Goal: Task Accomplishment & Management: Manage account settings

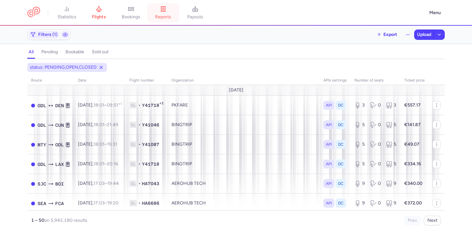
click at [161, 7] on link "reports" at bounding box center [163, 13] width 32 height 14
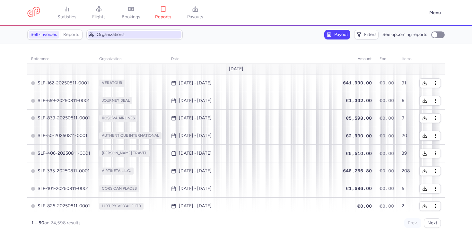
click at [114, 36] on span "Organizations" at bounding box center [138, 34] width 83 height 5
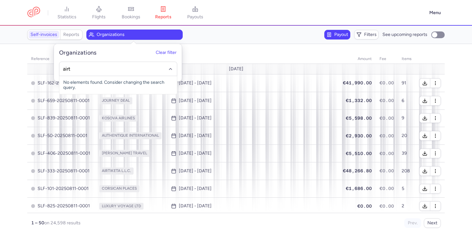
type input "airtu"
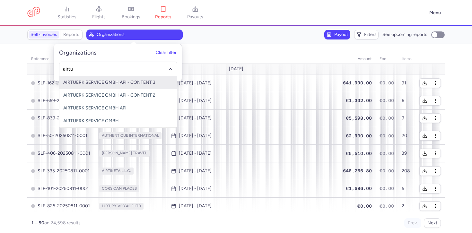
click at [95, 85] on span "AIRTUERK SERVICE GMBH API - CONTENT 3" at bounding box center [109, 82] width 92 height 5
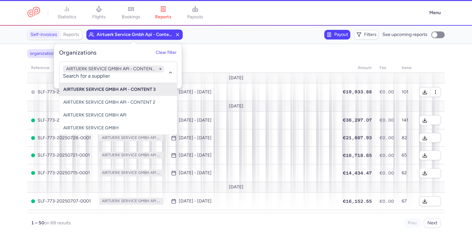
click at [232, 39] on div "Payout Filters See upcoming reports" at bounding box center [320, 35] width 248 height 10
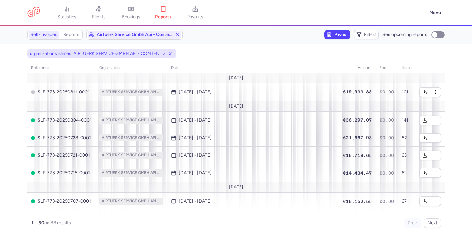
click at [332, 33] on span "Payout" at bounding box center [337, 35] width 24 height 8
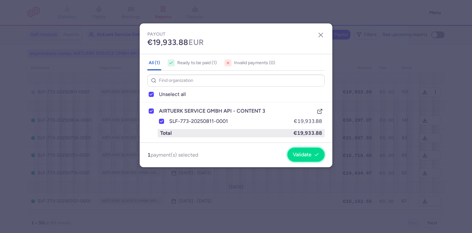
click at [303, 155] on span "Validate" at bounding box center [302, 155] width 19 height 6
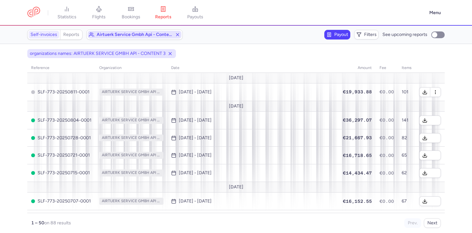
click at [123, 37] on span "airtuerk service gmbh api - content 3" at bounding box center [135, 34] width 76 height 5
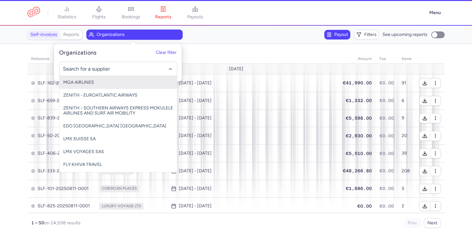
click at [152, 69] on input "-searchbox" at bounding box center [118, 68] width 111 height 7
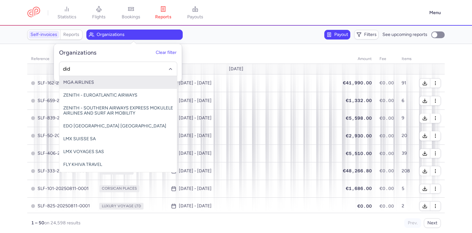
type input "dida"
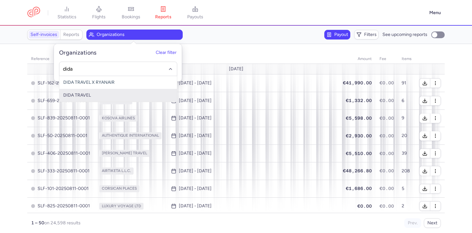
click at [114, 93] on span "DIDA TRAVEL" at bounding box center [117, 95] width 117 height 13
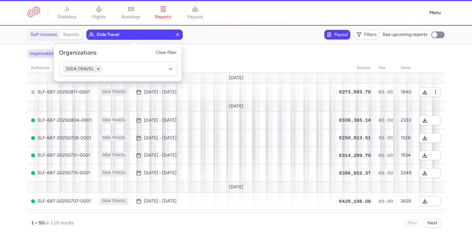
click at [229, 48] on div "organizations names: DIDA TRAVEL" at bounding box center [236, 54] width 420 height 12
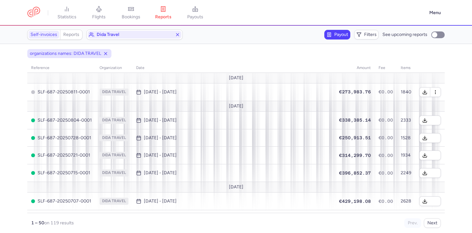
click at [329, 33] on icon "button" at bounding box center [328, 34] width 5 height 5
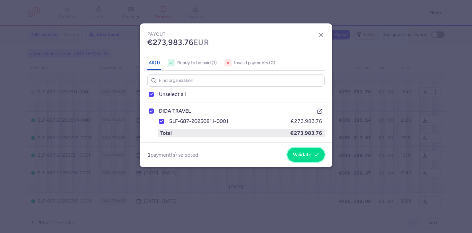
click at [300, 152] on span "Validate" at bounding box center [302, 155] width 19 height 6
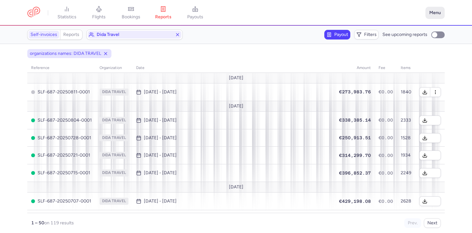
click at [433, 16] on button "Menu" at bounding box center [434, 13] width 19 height 12
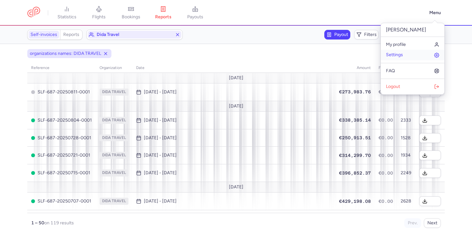
click at [402, 55] on span "Settings" at bounding box center [394, 54] width 17 height 5
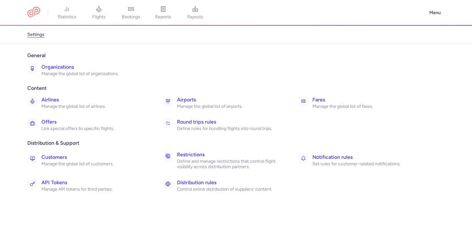
click at [104, 71] on h3 "Organizations" at bounding box center [94, 67] width 107 height 8
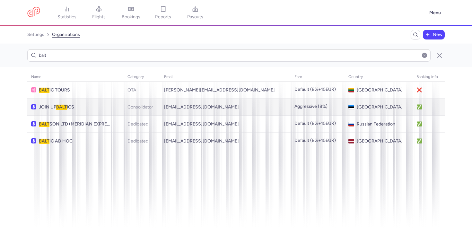
type input "balt"
click at [90, 101] on td "JOIN UP BALT ICS" at bounding box center [75, 107] width 96 height 17
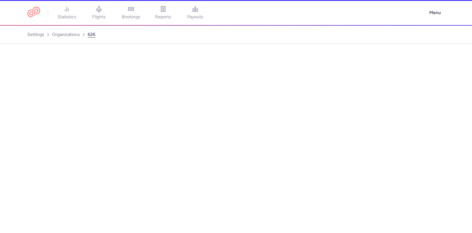
select select "CONSOLIDATOR"
select select "ee"
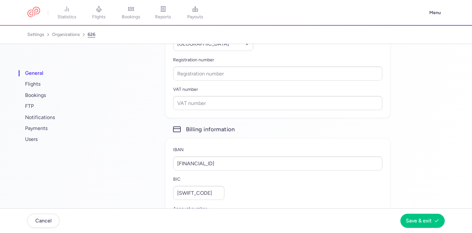
scroll to position [444, 0]
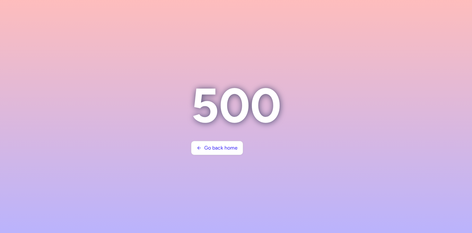
click at [204, 160] on section "500 Go back home" at bounding box center [236, 116] width 106 height 93
click at [215, 142] on button "Go back home" at bounding box center [217, 148] width 52 height 14
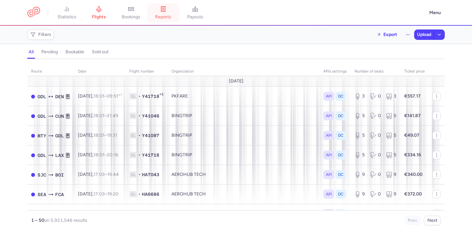
click at [175, 14] on link "reports" at bounding box center [163, 13] width 32 height 14
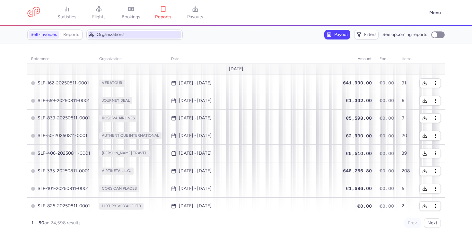
click at [137, 38] on span "Organizations" at bounding box center [135, 35] width 94 height 8
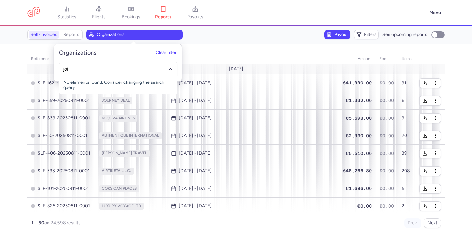
type input "join"
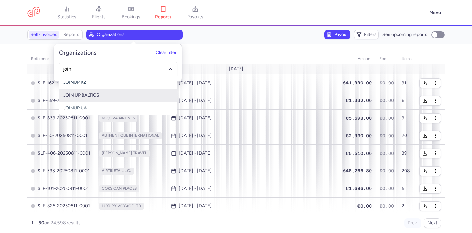
click at [108, 93] on span "JOIN UP BALTICS" at bounding box center [117, 95] width 117 height 13
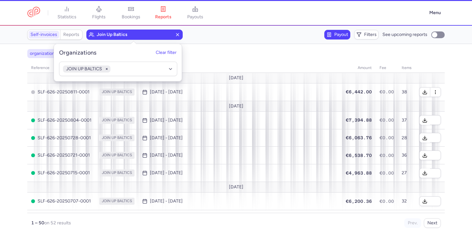
click at [239, 43] on section "Self-invoices Reports join up baltics Payout Filters See upcoming reports" at bounding box center [236, 35] width 472 height 18
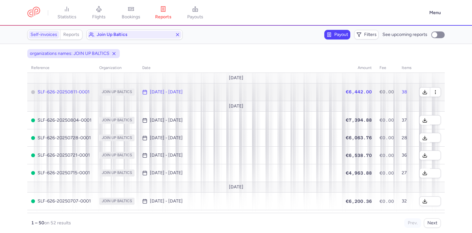
click at [242, 85] on td "[DATE] - [DATE]" at bounding box center [238, 92] width 201 height 18
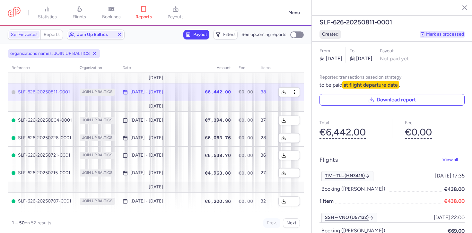
click at [449, 31] on button "Mark as processed" at bounding box center [442, 34] width 45 height 6
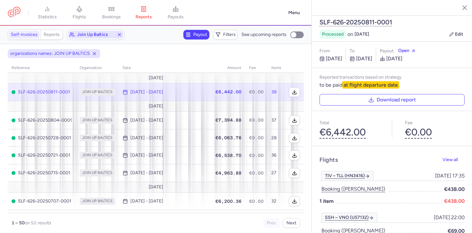
click at [86, 36] on span "join up baltics" at bounding box center [95, 34] width 37 height 5
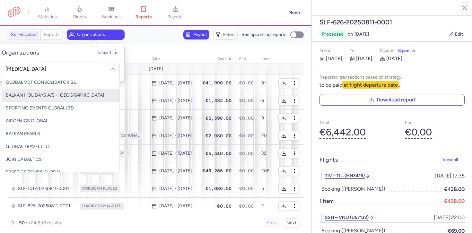
type input "balk"
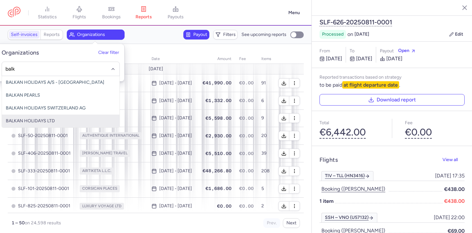
click at [46, 119] on span "BALKAN HOLIDAYS LTD" at bounding box center [30, 120] width 49 height 5
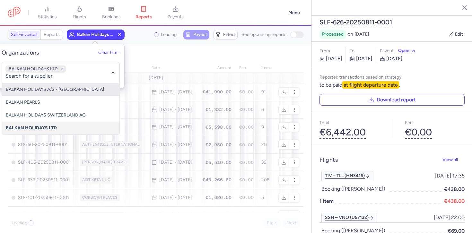
click at [157, 54] on div "organizations names: BALKAN HOLIDAYS LTD" at bounding box center [155, 54] width 298 height 12
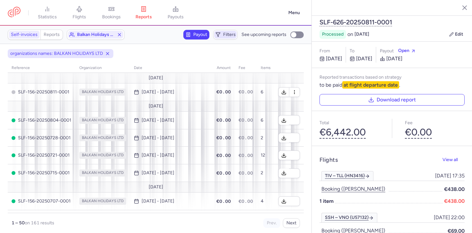
click at [225, 36] on span "Filters" at bounding box center [229, 34] width 13 height 5
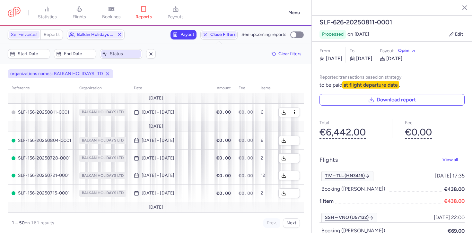
click at [108, 56] on span "Status" at bounding box center [121, 54] width 40 height 8
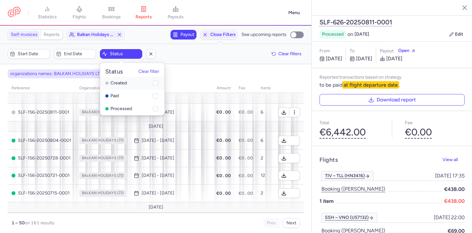
click at [117, 90] on li "created" at bounding box center [132, 96] width 64 height 13
checkbox input "true"
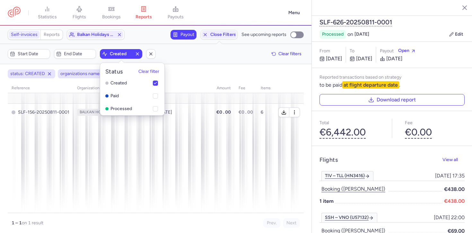
click at [196, 77] on div "status: CREATED organizations names: BALKAN HOLIDAYS LTD" at bounding box center [155, 74] width 298 height 12
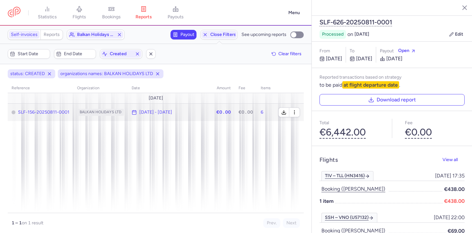
click at [203, 113] on span "[DATE] - [DATE]" at bounding box center [170, 112] width 77 height 5
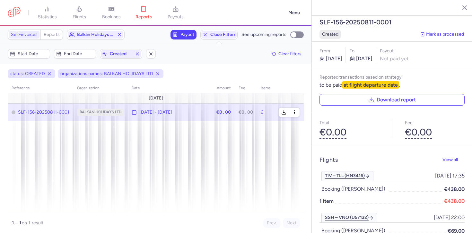
click at [437, 30] on div "created Mark as processed" at bounding box center [391, 34] width 145 height 9
click at [438, 31] on button "Mark as processed" at bounding box center [442, 34] width 45 height 6
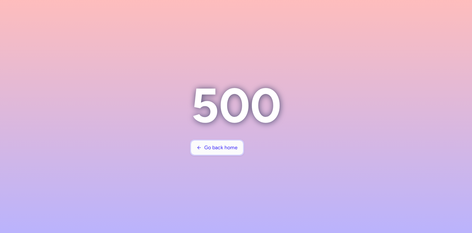
click at [231, 147] on span "Go back home" at bounding box center [220, 148] width 33 height 6
click at [203, 147] on span "Go back home" at bounding box center [216, 148] width 41 height 6
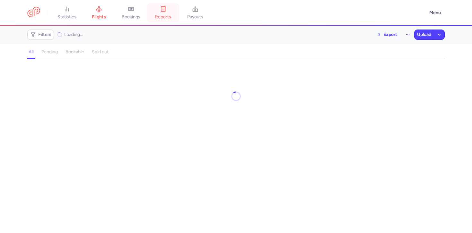
click at [166, 11] on icon at bounding box center [163, 9] width 6 height 6
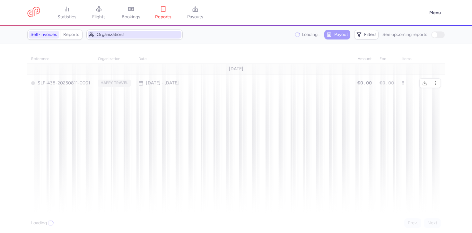
click at [101, 35] on span "Organizations" at bounding box center [138, 34] width 83 height 5
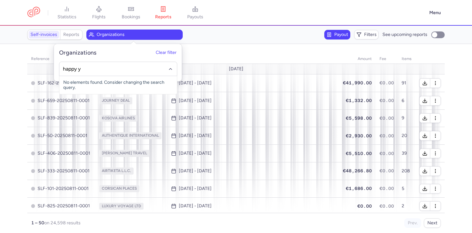
type input "happy"
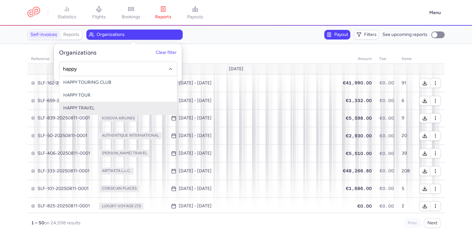
click at [83, 106] on span "HAPPY TRAVEL" at bounding box center [78, 107] width 31 height 5
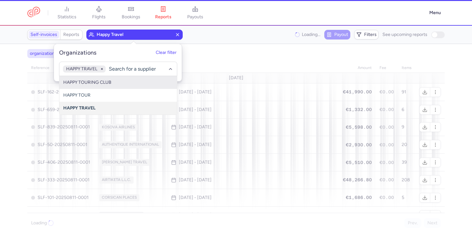
click at [236, 43] on section "Self-invoices Reports happy travel Loading... Payout Filters See upcoming repor…" at bounding box center [236, 35] width 472 height 18
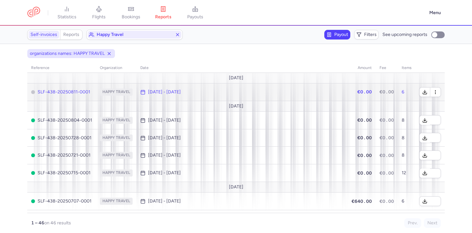
click at [246, 89] on td "[DATE] - [DATE]" at bounding box center [237, 92] width 203 height 18
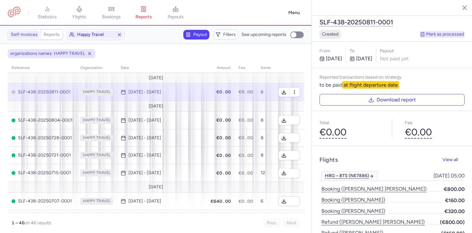
click at [451, 31] on button "Mark as processed" at bounding box center [442, 34] width 45 height 6
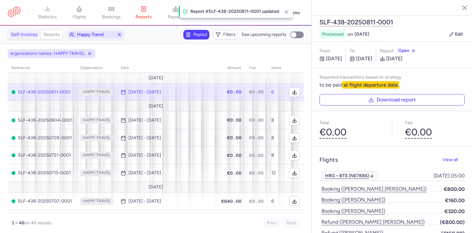
click at [85, 32] on span "happy travel" at bounding box center [95, 34] width 37 height 5
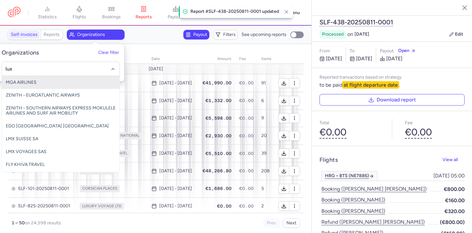
type input "luxu"
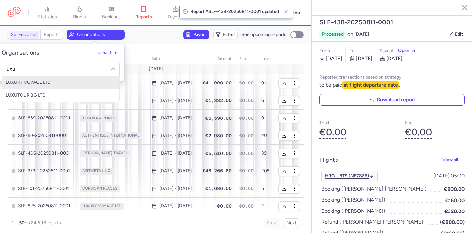
click at [30, 84] on span "LUXURY VOYAGE LTD" at bounding box center [28, 82] width 45 height 5
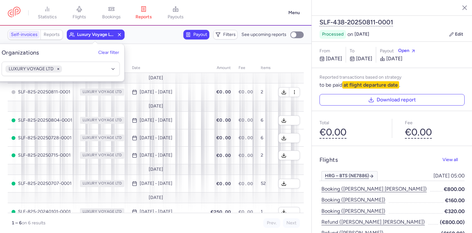
click at [139, 40] on section "Self-invoices Reports luxury voyage ltd Payout Filters See upcoming reports" at bounding box center [155, 35] width 311 height 18
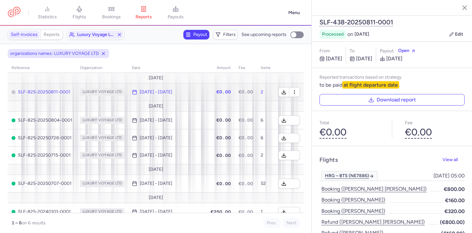
click at [137, 92] on span "[DATE] - [DATE]" at bounding box center [167, 92] width 71 height 5
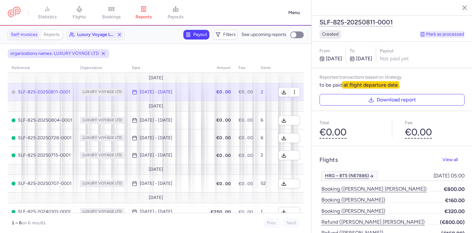
click at [437, 31] on button "Mark as processed" at bounding box center [442, 34] width 45 height 6
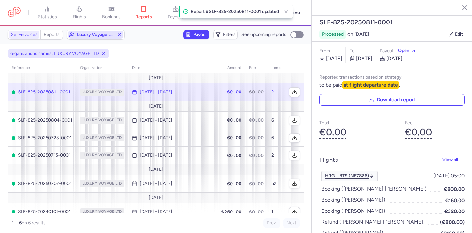
click at [91, 32] on span "luxury voyage ltd" at bounding box center [95, 35] width 55 height 8
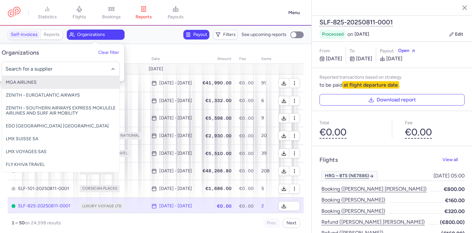
click at [57, 69] on input "-searchbox" at bounding box center [60, 68] width 111 height 7
type input "tish"
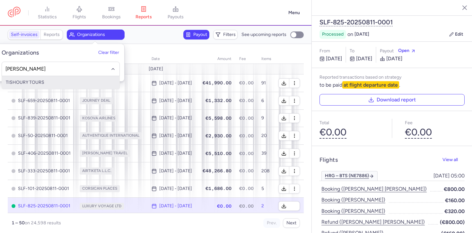
click at [51, 86] on span "TISHOURY TOURS" at bounding box center [60, 82] width 117 height 13
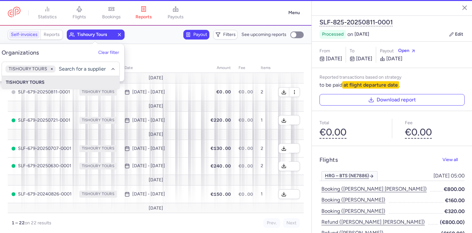
click at [146, 54] on div "organizations names: TISHOURY TOURS" at bounding box center [155, 54] width 298 height 12
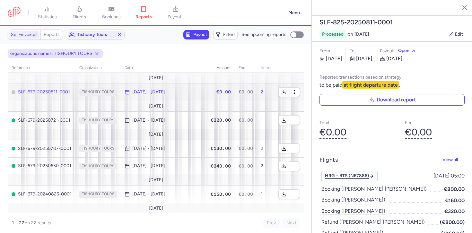
click at [174, 88] on td "[DATE] - [DATE]" at bounding box center [161, 92] width 80 height 18
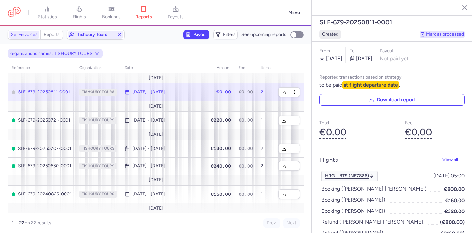
click at [436, 31] on button "Mark as processed" at bounding box center [442, 34] width 45 height 6
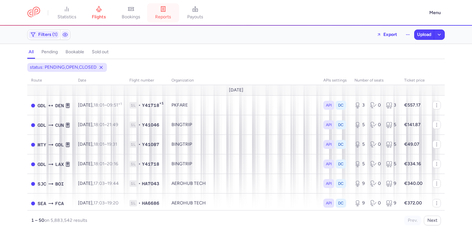
click at [164, 12] on icon at bounding box center [163, 8] width 4 height 5
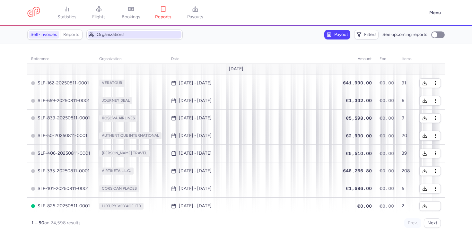
click at [99, 38] on span "Organizations" at bounding box center [135, 35] width 94 height 8
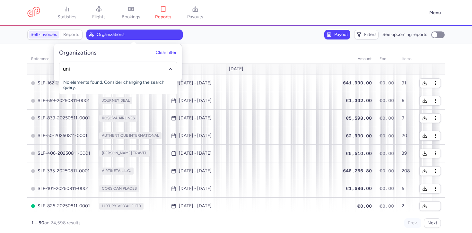
type input "univ"
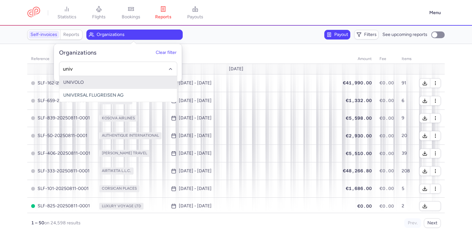
click at [83, 84] on span "UNIVOLO" at bounding box center [73, 82] width 21 height 5
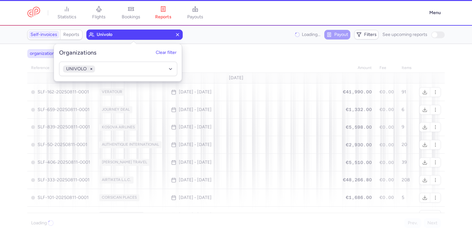
click at [220, 35] on div "Loading... Payout Filters See upcoming reports" at bounding box center [320, 35] width 248 height 10
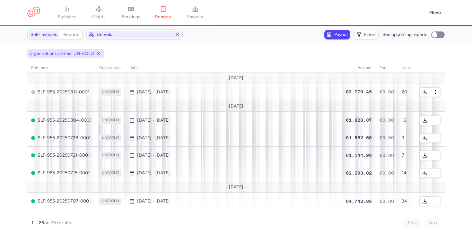
click at [333, 36] on span "Payout" at bounding box center [337, 35] width 24 height 8
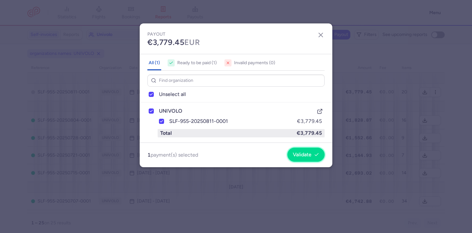
click at [302, 153] on span "Validate" at bounding box center [302, 155] width 19 height 6
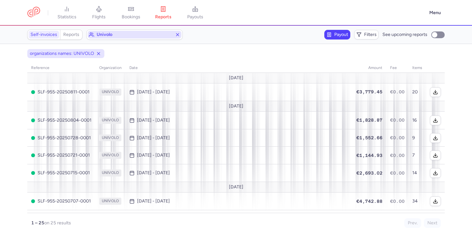
click at [140, 34] on span "univolo" at bounding box center [135, 34] width 76 height 5
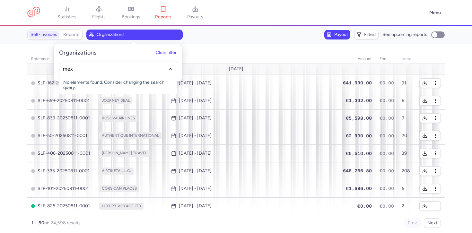
type input "mexi"
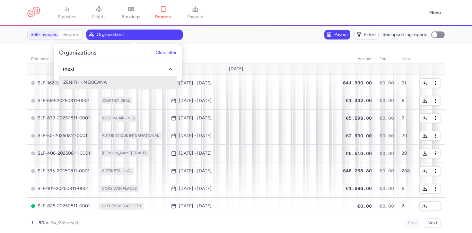
click at [74, 81] on span "ZENITH - MEXICANA" at bounding box center [84, 82] width 43 height 5
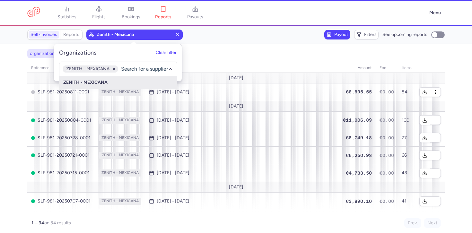
click at [242, 41] on section "Self-invoices Reports zenith - mexicana Payout Filters See upcoming reports" at bounding box center [236, 35] width 472 height 18
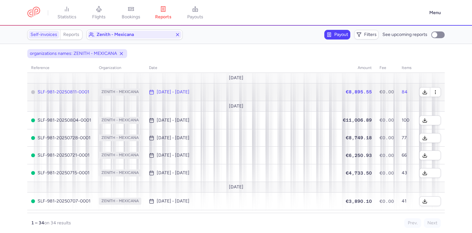
click at [316, 95] on td "[DATE] - [DATE]" at bounding box center [242, 92] width 194 height 18
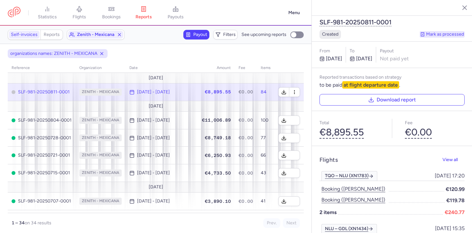
click at [443, 31] on button "Mark as processed" at bounding box center [442, 34] width 45 height 6
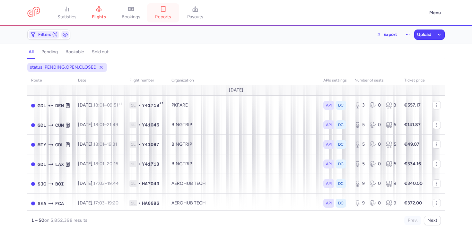
click at [164, 12] on icon at bounding box center [163, 8] width 4 height 5
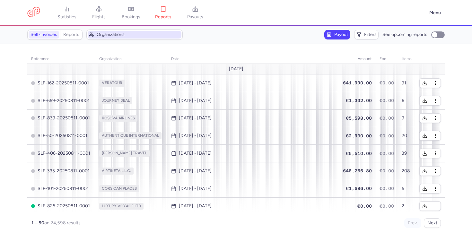
click at [137, 35] on span "Organizations" at bounding box center [138, 34] width 83 height 5
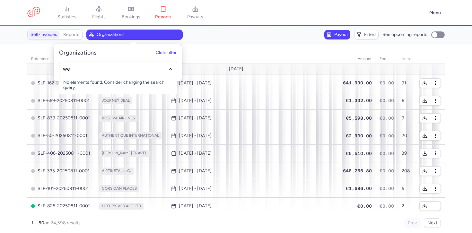
type input "[PERSON_NAME]"
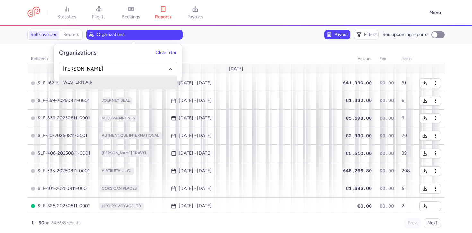
click at [101, 83] on span "WESTERN AIR" at bounding box center [117, 82] width 117 height 13
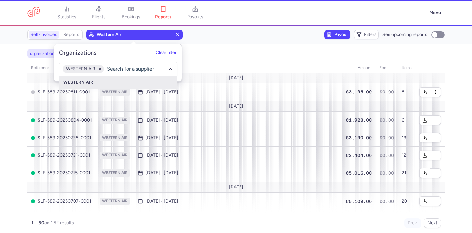
click at [251, 38] on div "Payout Filters See upcoming reports" at bounding box center [320, 35] width 248 height 10
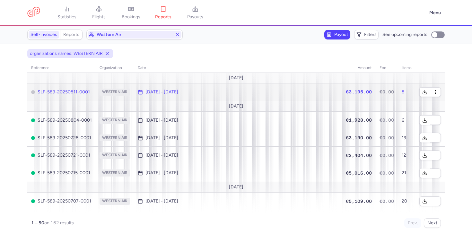
click at [292, 93] on span "[DATE] - [DATE]" at bounding box center [236, 92] width 197 height 5
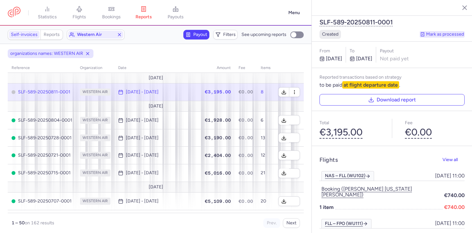
click at [448, 31] on button "Mark as processed" at bounding box center [442, 34] width 45 height 6
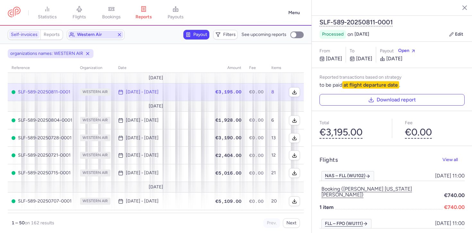
click at [95, 33] on span "western air" at bounding box center [95, 34] width 37 height 5
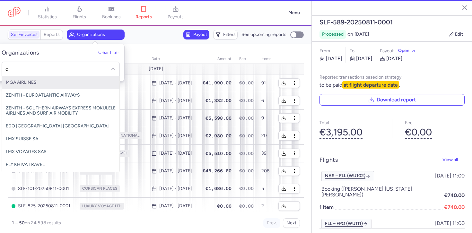
type input "cm"
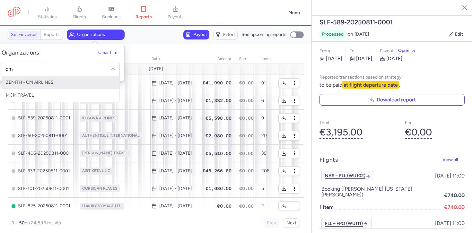
click at [31, 84] on span "ZENITH - CM AIRLINES" at bounding box center [30, 82] width 48 height 5
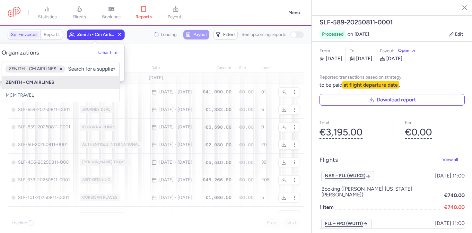
click at [138, 33] on div "Loading... Payout Filters See upcoming reports" at bounding box center [215, 35] width 175 height 10
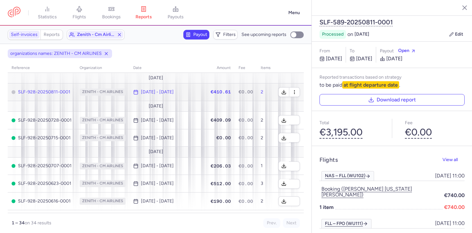
click at [174, 93] on time "[DATE] - [DATE]" at bounding box center [157, 92] width 33 height 5
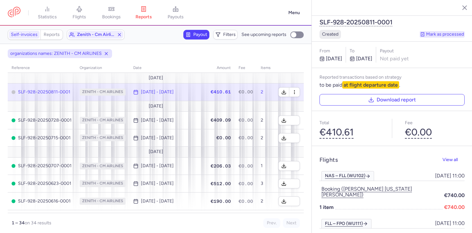
click at [446, 31] on button "Mark as processed" at bounding box center [442, 34] width 45 height 6
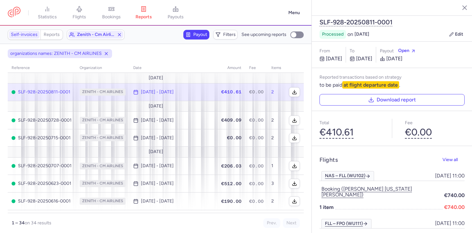
click at [100, 29] on section "Self-invoices Reports zenith - cm airlines Payout Filters See upcoming reports" at bounding box center [155, 35] width 311 height 18
click at [100, 33] on span "zenith - cm airlines" at bounding box center [95, 34] width 37 height 5
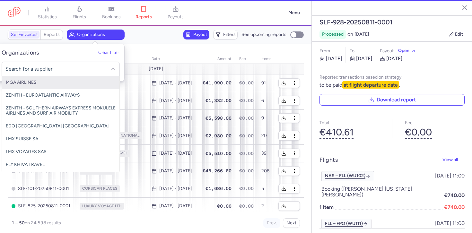
click at [63, 67] on input "-searchbox" at bounding box center [60, 68] width 111 height 7
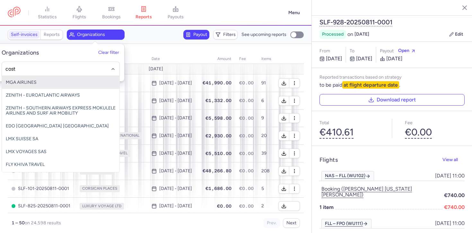
type input "costa"
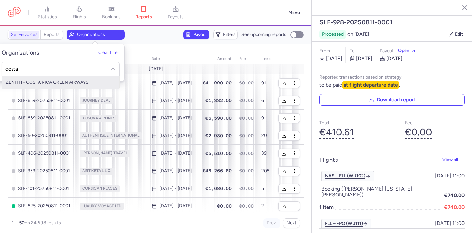
click at [48, 77] on span "ZENITH - COSTA RICA GREEN AIRWAYS" at bounding box center [60, 82] width 117 height 13
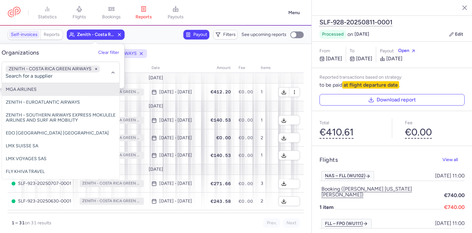
click at [142, 41] on section "Self-invoices Reports zenith - costa rica green airways Payout Filters See upco…" at bounding box center [155, 35] width 311 height 18
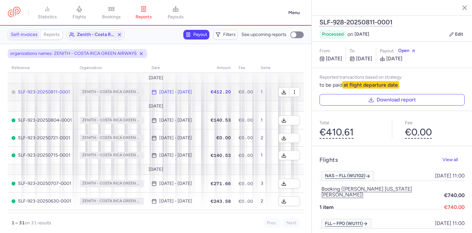
click at [228, 94] on span "€412.20" at bounding box center [221, 91] width 20 height 5
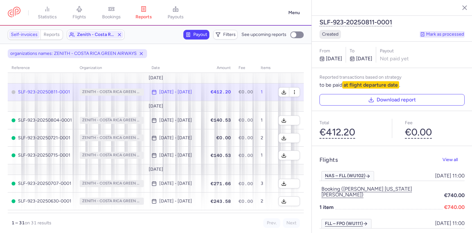
click at [439, 31] on button "Mark as processed" at bounding box center [442, 34] width 45 height 6
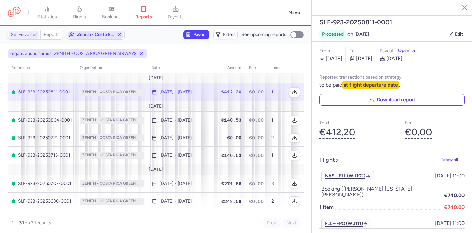
click at [85, 38] on span "zenith - costa rica green airways" at bounding box center [95, 35] width 55 height 8
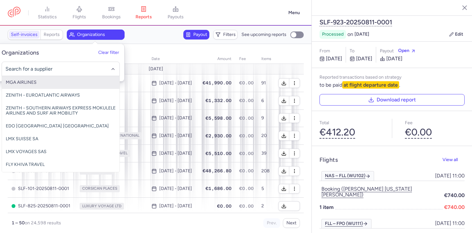
type input "c"
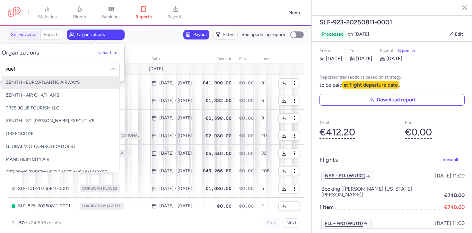
type input "vuelo"
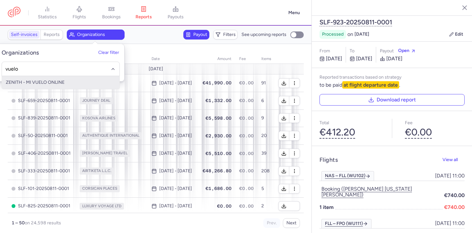
click at [43, 82] on span "ZENITH - MI VUELO ONLINE" at bounding box center [35, 82] width 59 height 5
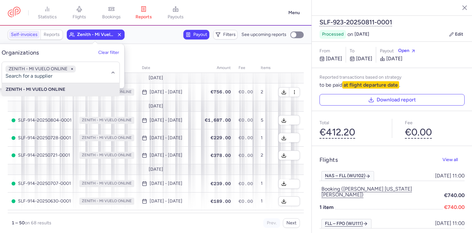
click at [142, 38] on div "Payout Filters See upcoming reports" at bounding box center [215, 35] width 175 height 10
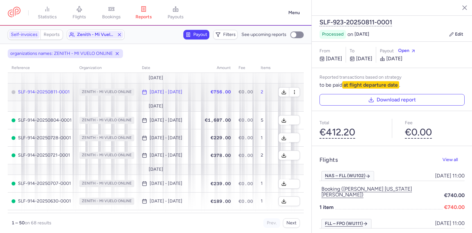
click at [126, 93] on span "ZENITH - MI VUELO ONLINE" at bounding box center [106, 92] width 55 height 7
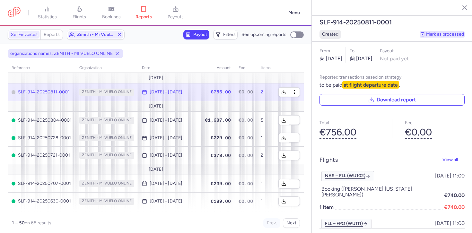
click at [440, 31] on button "Mark as processed" at bounding box center [442, 34] width 45 height 6
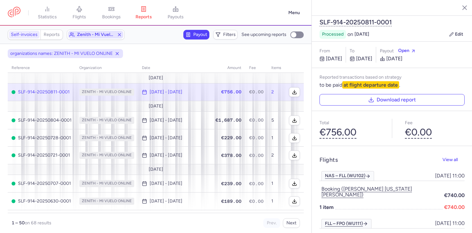
click at [94, 37] on span "zenith - mi vuelo online" at bounding box center [95, 34] width 37 height 5
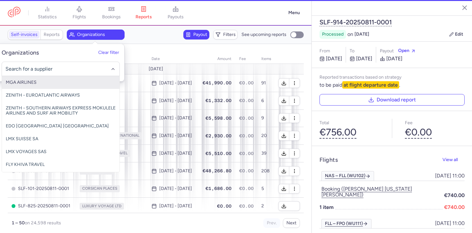
click at [70, 68] on input "-searchbox" at bounding box center [60, 68] width 111 height 7
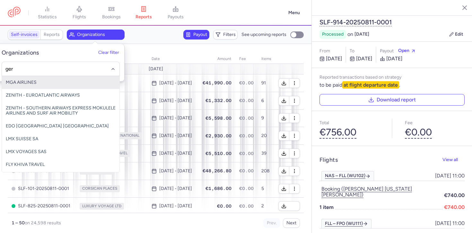
type input "germ"
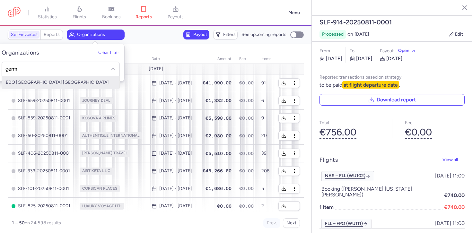
click at [47, 82] on span "EDO TUNISAIR GERMANY" at bounding box center [57, 82] width 103 height 5
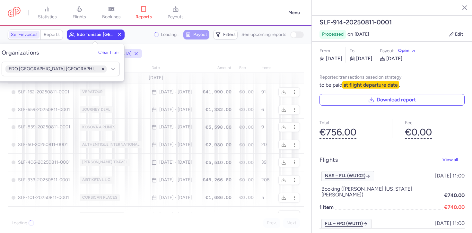
click at [227, 6] on nav "statistics flights bookings reports payouts" at bounding box center [146, 13] width 277 height 14
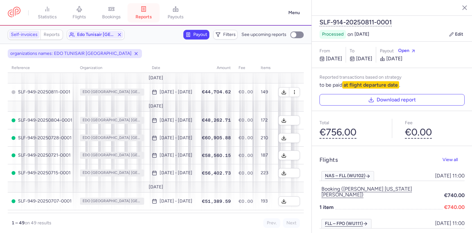
click at [145, 12] on icon at bounding box center [143, 9] width 6 height 6
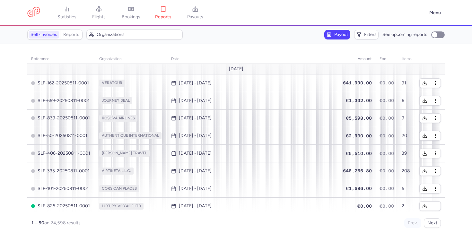
click at [337, 35] on span "Payout" at bounding box center [341, 34] width 14 height 5
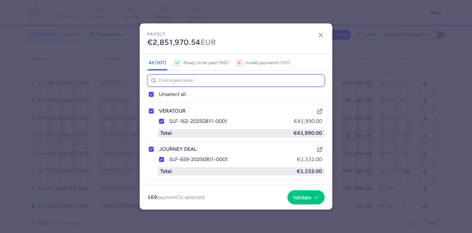
click at [215, 81] on input at bounding box center [235, 80] width 177 height 13
type input "aero"
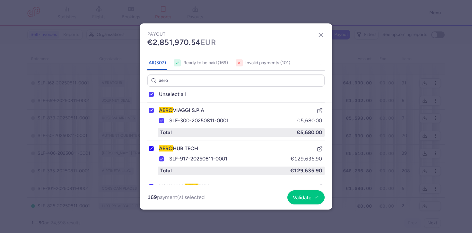
click at [151, 149] on icon at bounding box center [151, 149] width 4 height 4
click at [151, 149] on input "AERO HUB TECH" at bounding box center [151, 148] width 5 height 5
checkbox input "true"
checkbox input "false"
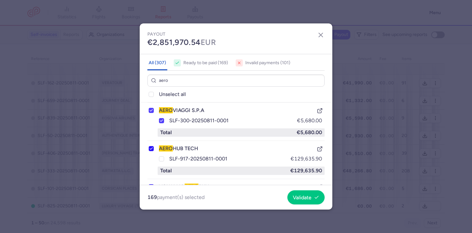
checkbox input "false"
click at [175, 83] on input "aero" at bounding box center [235, 80] width 177 height 13
type input "p"
checkbox input "true"
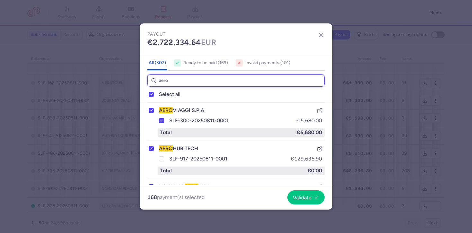
checkbox input "true"
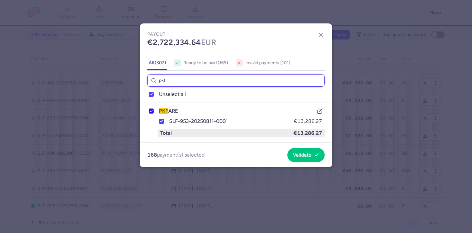
type input "pkf"
click at [151, 111] on polyline at bounding box center [151, 111] width 3 height 2
click at [151, 111] on input "PKF ARE" at bounding box center [151, 110] width 5 height 5
checkbox input "true"
checkbox input "false"
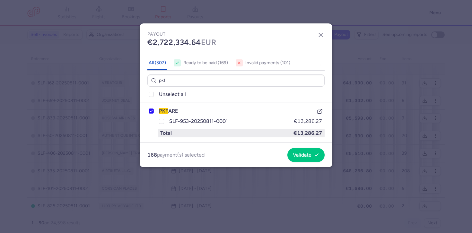
checkbox input "false"
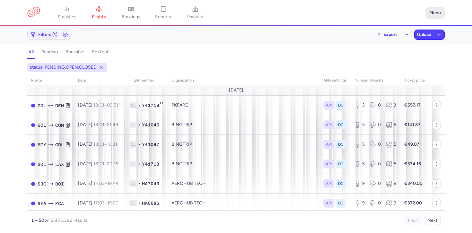
click at [433, 15] on button "Menu" at bounding box center [434, 13] width 19 height 12
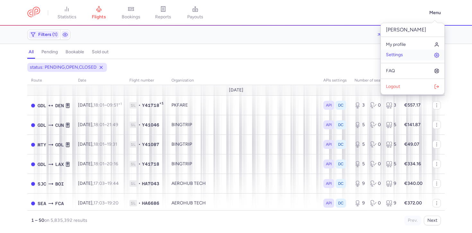
click at [414, 56] on link "Settings" at bounding box center [413, 55] width 64 height 10
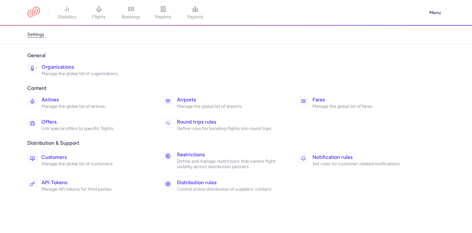
click at [112, 72] on p "Manage the global list of organizations." at bounding box center [94, 74] width 107 height 6
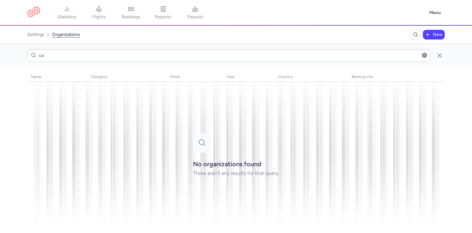
type input "c"
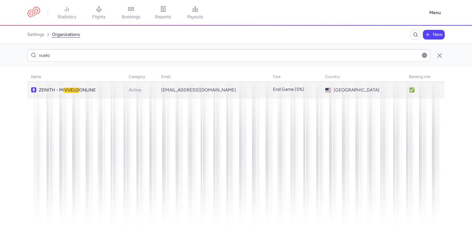
type input "vuelo"
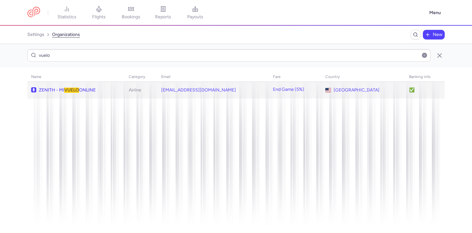
click at [74, 89] on span "VUELO" at bounding box center [71, 89] width 15 height 5
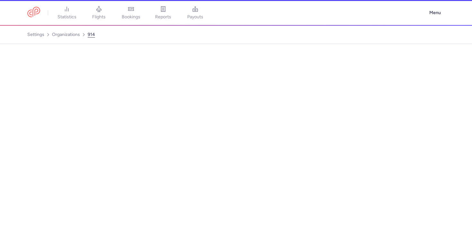
select select "AIRLINE"
select select "us"
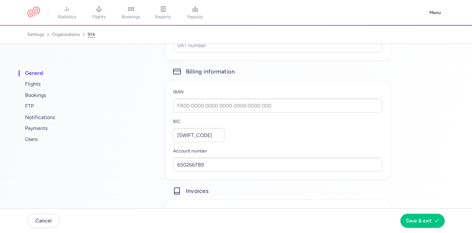
scroll to position [558, 0]
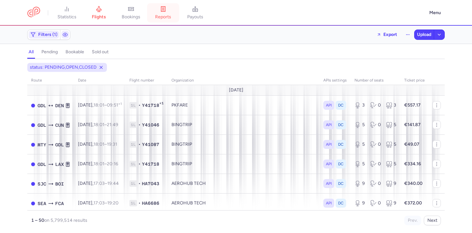
click at [159, 15] on span "reports" at bounding box center [163, 17] width 16 height 6
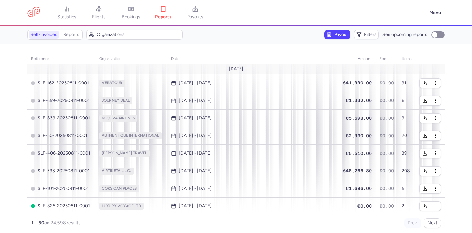
click at [335, 35] on span "Payout" at bounding box center [341, 34] width 14 height 5
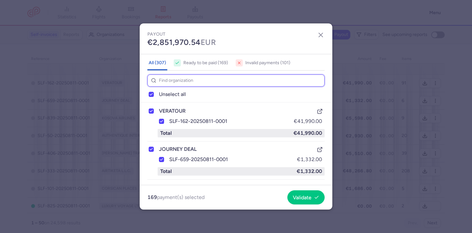
click at [239, 77] on input at bounding box center [235, 80] width 177 height 13
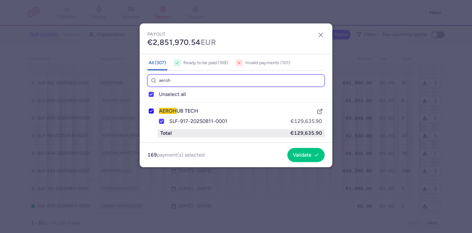
type input "aeroh"
click at [150, 110] on icon at bounding box center [151, 111] width 4 height 4
click at [150, 110] on input "AEROH UB TECH" at bounding box center [151, 110] width 5 height 5
checkbox input "true"
checkbox input "false"
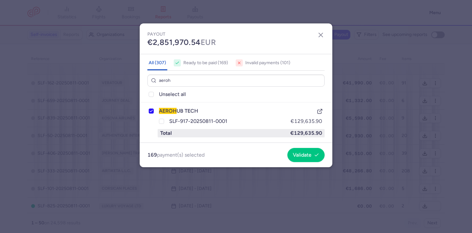
checkbox input "false"
click at [178, 76] on input "aeroh" at bounding box center [235, 80] width 177 height 13
type input "p"
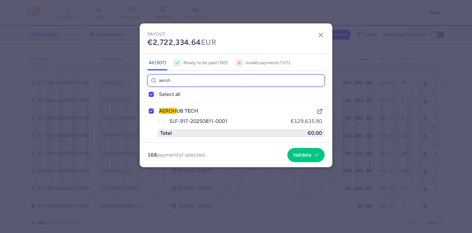
checkbox input "true"
type input "pkf"
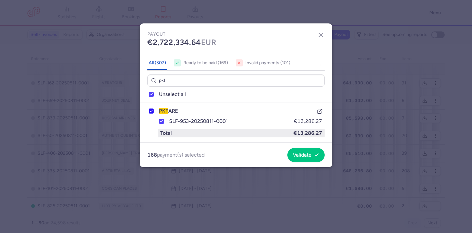
click at [151, 110] on icon at bounding box center [151, 111] width 4 height 4
click at [151, 110] on input "PKF ARE" at bounding box center [151, 110] width 5 height 5
checkbox input "true"
checkbox input "false"
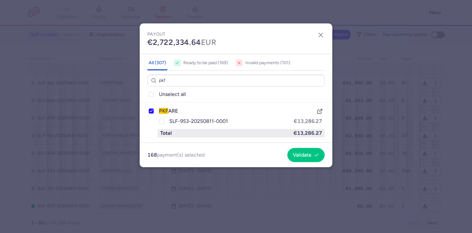
checkbox input "false"
click at [178, 83] on input "pkf" at bounding box center [235, 80] width 177 height 13
checkbox input "true"
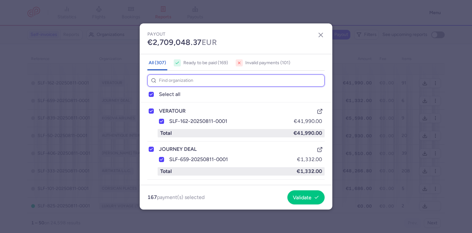
type input "i"
checkbox input "true"
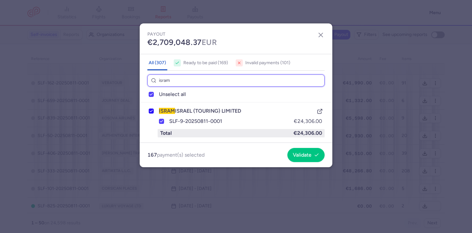
type input "isram"
click at [151, 111] on icon at bounding box center [151, 111] width 4 height 4
click at [151, 111] on input "ISRAM ISRAEL (TOURING) LIMITED" at bounding box center [151, 110] width 5 height 5
checkbox input "true"
checkbox input "false"
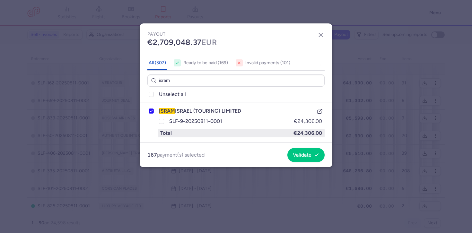
checkbox input "false"
click at [224, 80] on input "isram" at bounding box center [235, 80] width 177 height 13
checkbox input "true"
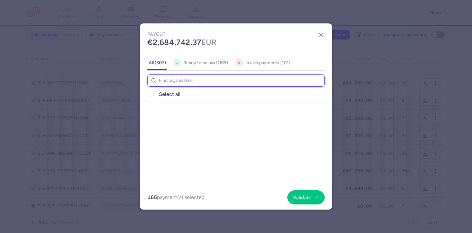
checkbox input "true"
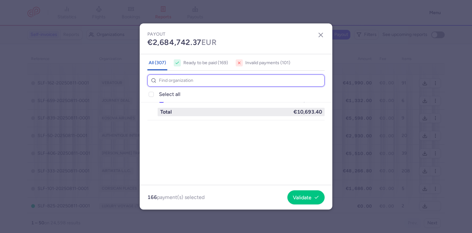
checkbox input "false"
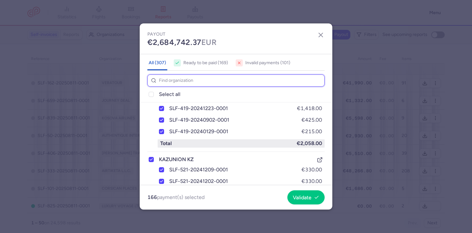
scroll to position [5947, 0]
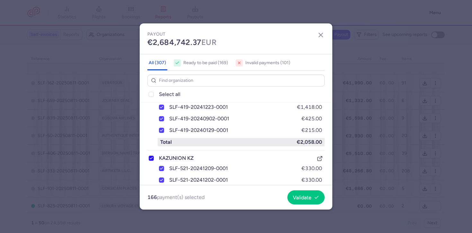
click at [151, 159] on polyline at bounding box center [151, 158] width 3 height 2
click at [151, 159] on input "KAZUNION KZ" at bounding box center [151, 158] width 5 height 5
checkbox input "false"
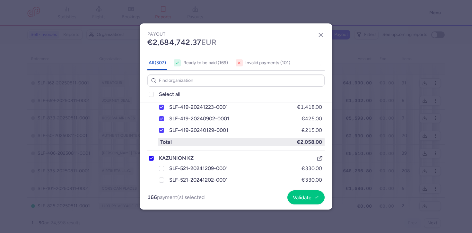
checkbox input "false"
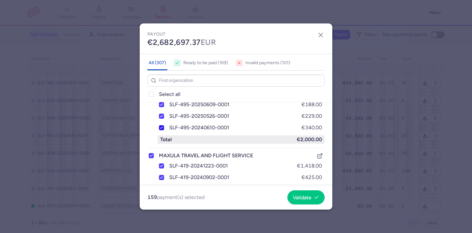
scroll to position [5877, 0]
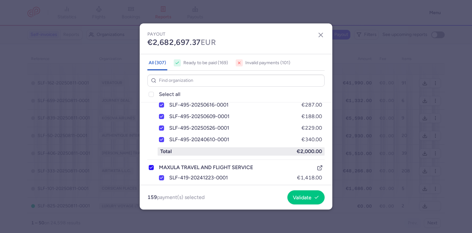
click at [150, 168] on icon at bounding box center [151, 168] width 4 height 4
click at [150, 168] on input "MAXULA TRAVEL AND FLIGHT SERVICE" at bounding box center [151, 167] width 5 height 5
checkbox input "false"
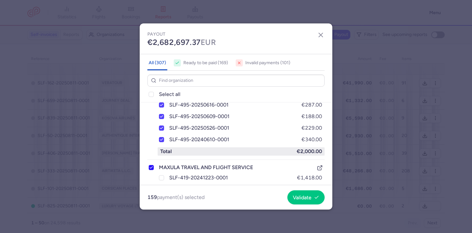
checkbox input "false"
checkbox input "true"
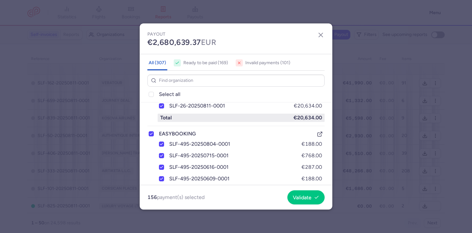
scroll to position [5814, 0]
click at [151, 135] on icon at bounding box center [151, 134] width 4 height 4
click at [151, 135] on input "EASYBOOKING" at bounding box center [151, 134] width 5 height 5
checkbox input "false"
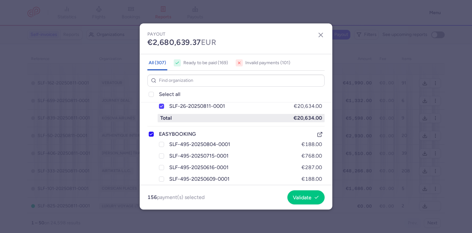
checkbox input "false"
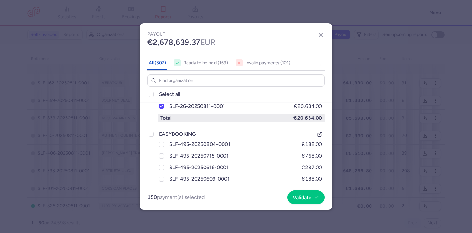
checkbox input "true"
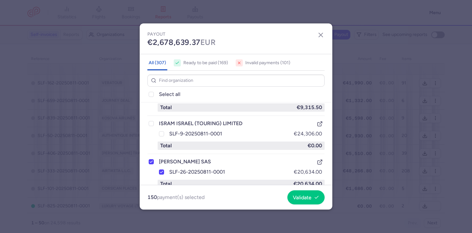
scroll to position [5767, 0]
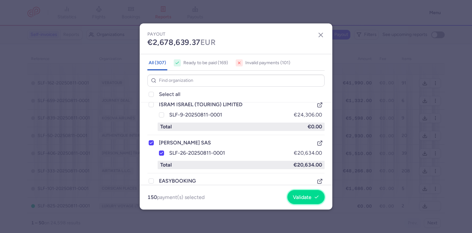
click at [298, 195] on span "Validate" at bounding box center [302, 198] width 19 height 6
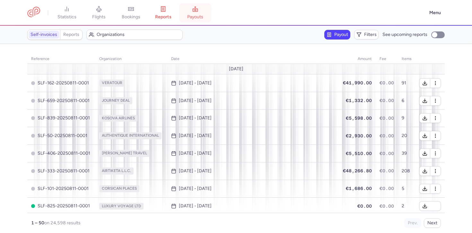
click at [201, 6] on link "payouts" at bounding box center [195, 13] width 32 height 14
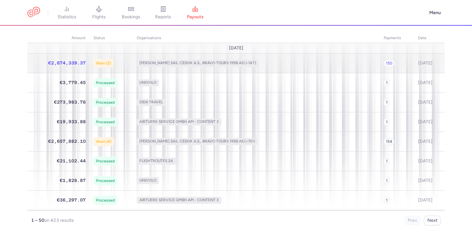
click at [169, 64] on span "KEPLER SAS, CEDOK A.S., BRAVO TOURS 1998 AS" at bounding box center [191, 63] width 104 height 4
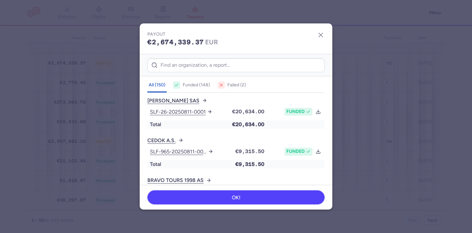
click at [233, 83] on h4 "Failed (2)" at bounding box center [236, 85] width 19 height 6
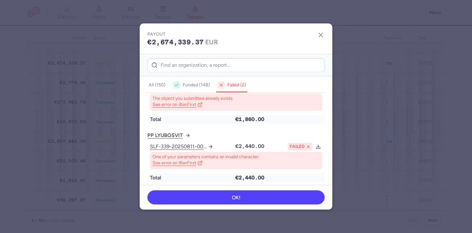
scroll to position [4, 0]
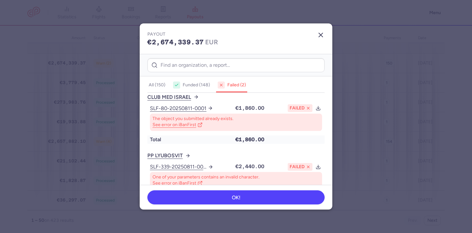
click at [321, 35] on line "button" at bounding box center [321, 35] width 4 height 4
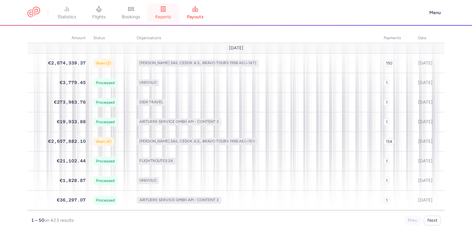
click at [166, 17] on span "reports" at bounding box center [163, 17] width 16 height 6
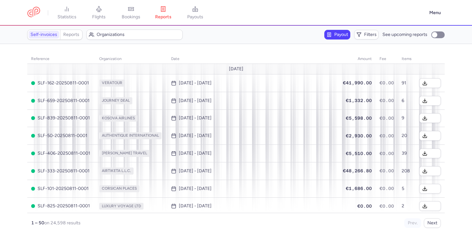
click at [344, 34] on span "Payout" at bounding box center [341, 34] width 14 height 5
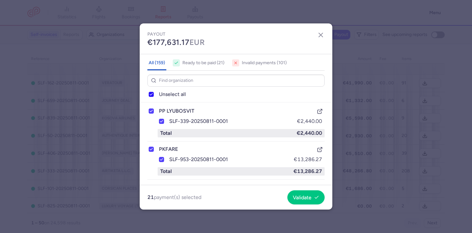
click at [152, 95] on icon at bounding box center [151, 94] width 4 height 4
click at [152, 95] on input "Unselect all" at bounding box center [151, 94] width 5 height 5
checkbox input "false"
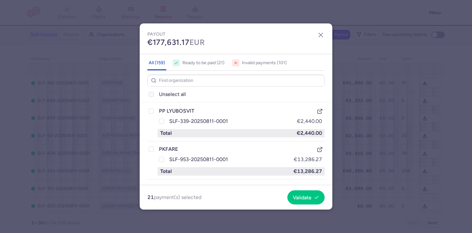
checkbox input "false"
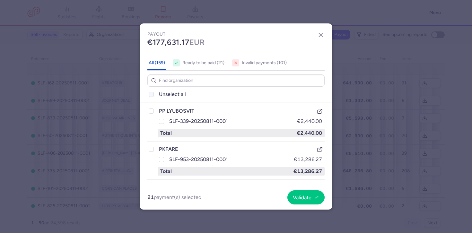
checkbox input "false"
click at [151, 110] on icon at bounding box center [151, 111] width 4 height 4
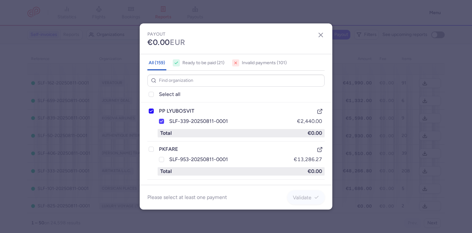
click at [151, 110] on input "PP LYUBOSVIT" at bounding box center [151, 110] width 5 height 5
checkbox input "true"
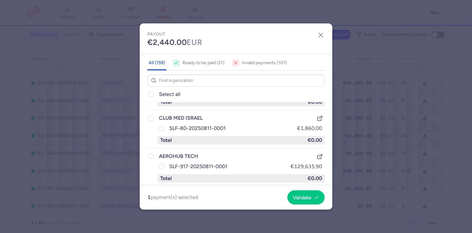
scroll to position [72, 0]
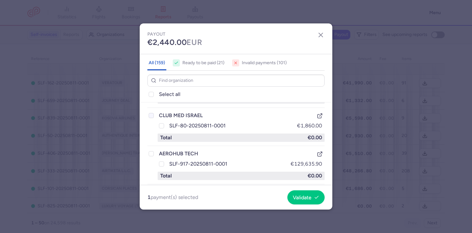
click at [151, 116] on icon at bounding box center [151, 116] width 4 height 4
click at [151, 116] on input "CLUB MED ISRAEL" at bounding box center [151, 115] width 5 height 5
checkbox input "true"
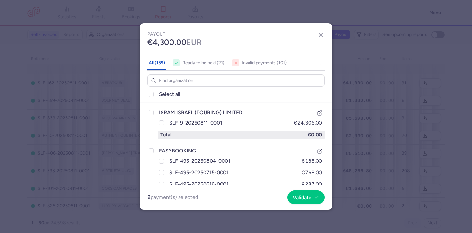
scroll to position [149, 0]
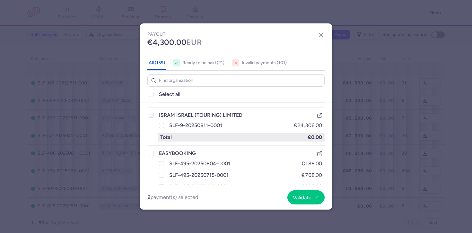
click at [150, 115] on icon at bounding box center [151, 115] width 4 height 4
click at [150, 115] on input "ISRAM ISRAEL (TOURING) LIMITED" at bounding box center [151, 115] width 5 height 5
checkbox input "true"
click at [308, 199] on span "Validate" at bounding box center [302, 198] width 19 height 6
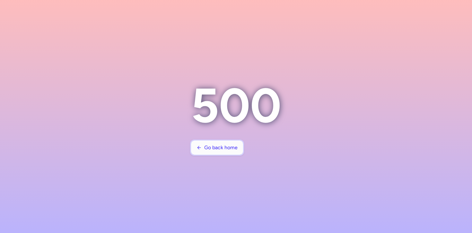
click at [221, 154] on button "Go back home" at bounding box center [217, 148] width 52 height 14
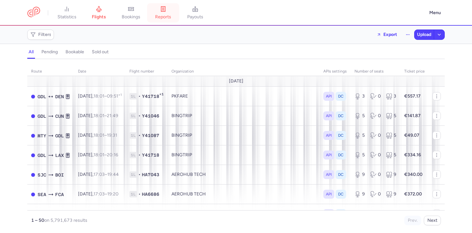
click at [162, 11] on link "reports" at bounding box center [163, 13] width 32 height 14
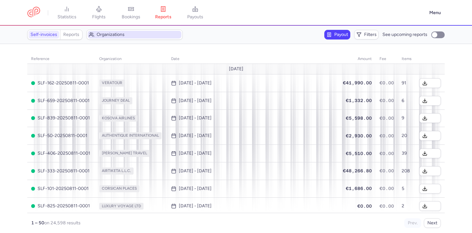
click at [109, 35] on span "Organizations" at bounding box center [138, 34] width 83 height 5
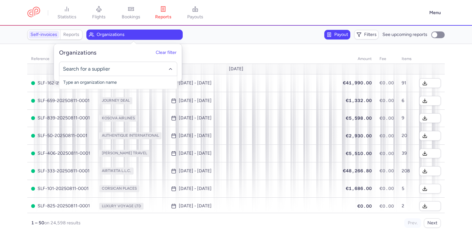
click at [235, 39] on div "Payout Filters See upcoming reports" at bounding box center [320, 35] width 248 height 10
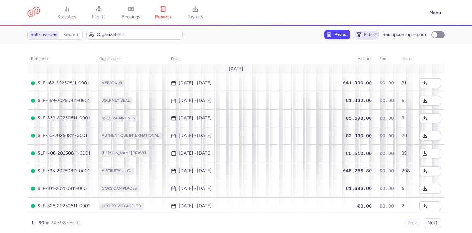
click at [366, 32] on span "Filters" at bounding box center [370, 34] width 13 height 5
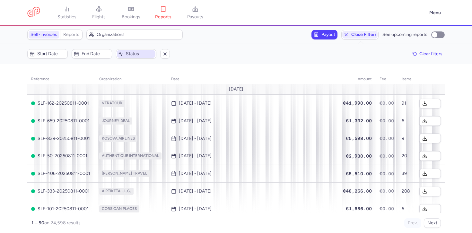
click at [137, 54] on span "Status" at bounding box center [140, 53] width 28 height 5
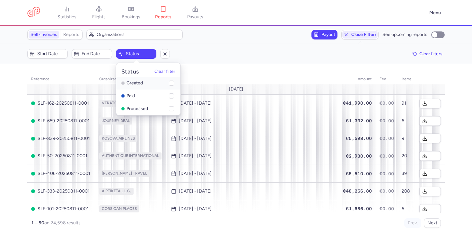
click at [133, 90] on li "created" at bounding box center [148, 96] width 64 height 13
checkbox input "true"
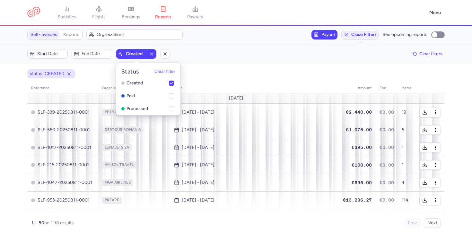
click at [226, 53] on div "Start date End date created Clear filters" at bounding box center [235, 54] width 417 height 10
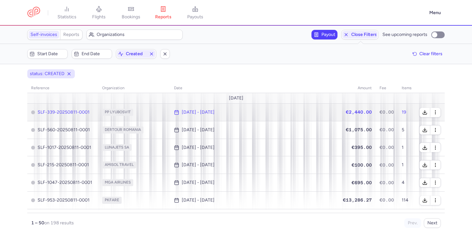
click at [214, 111] on time "[DATE] - [DATE]" at bounding box center [198, 112] width 33 height 5
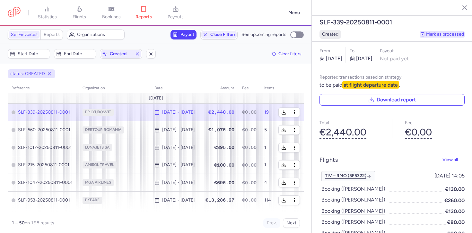
click at [449, 31] on button "Mark as processed" at bounding box center [442, 34] width 45 height 6
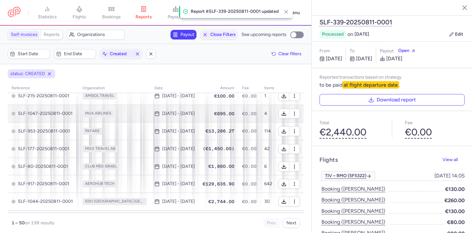
scroll to position [71, 0]
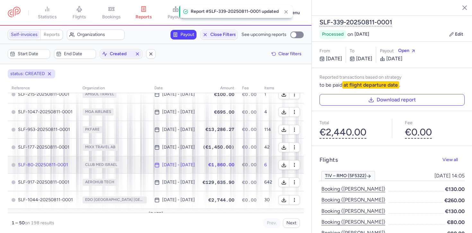
click at [127, 168] on span "CLUB MED ISRAEL" at bounding box center [114, 164] width 64 height 7
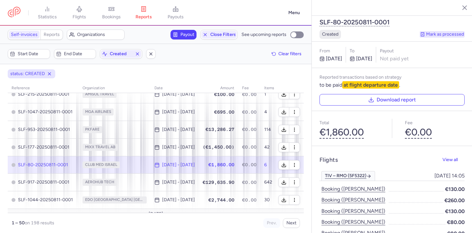
click at [430, 31] on button "Mark as processed" at bounding box center [442, 34] width 45 height 6
